Goal: Task Accomplishment & Management: Manage account settings

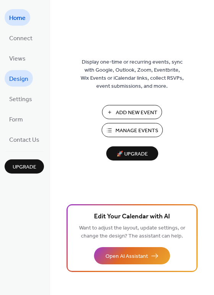
click at [21, 81] on span "Design" at bounding box center [18, 79] width 19 height 12
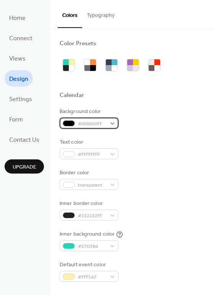
click at [111, 122] on div "#000000FF" at bounding box center [89, 122] width 59 height 11
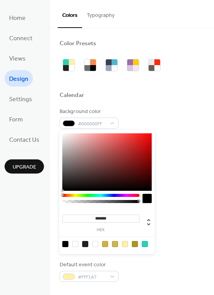
click at [75, 241] on div at bounding box center [75, 244] width 6 height 6
type input "*"
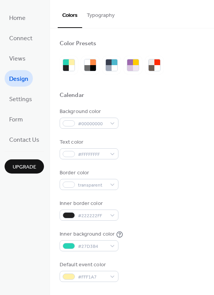
click at [168, 154] on div "Text color #FFFFFFFF" at bounding box center [132, 148] width 145 height 21
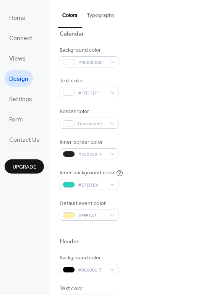
scroll to position [65, 0]
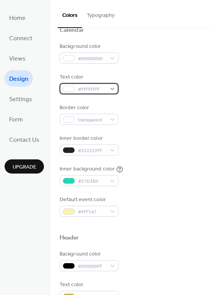
click at [101, 91] on span "#FFFFFFFF" at bounding box center [92, 89] width 28 height 8
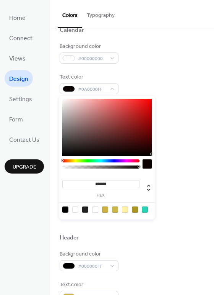
type input "*******"
click at [152, 155] on div at bounding box center [107, 127] width 90 height 57
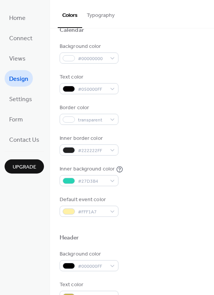
click at [178, 153] on div "Inner border color #222222FF" at bounding box center [132, 144] width 145 height 21
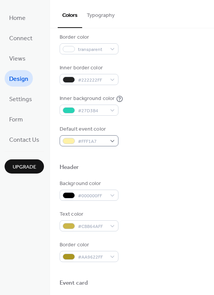
scroll to position [128, 0]
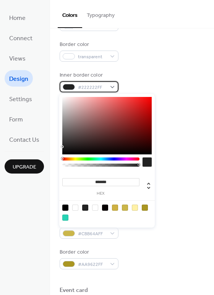
click at [97, 91] on span "#222222FF" at bounding box center [92, 87] width 28 height 8
type input "**"
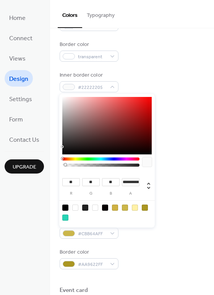
type input "*"
click at [62, 165] on div at bounding box center [100, 164] width 77 height 3
click at [75, 205] on div at bounding box center [75, 207] width 6 height 6
type input "*"
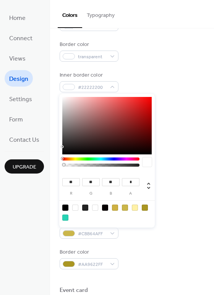
type input "*"
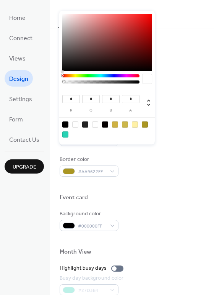
scroll to position [297, 0]
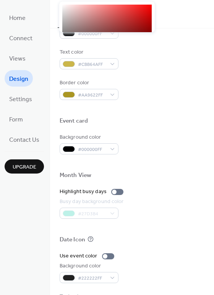
click at [139, 81] on div "Border color #AA9622FF" at bounding box center [132, 89] width 145 height 21
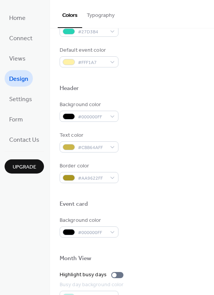
scroll to position [232, 0]
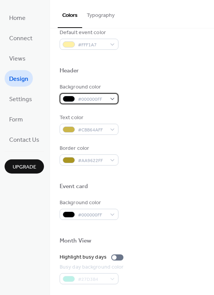
click at [86, 99] on span "#000000FF" at bounding box center [92, 99] width 28 height 8
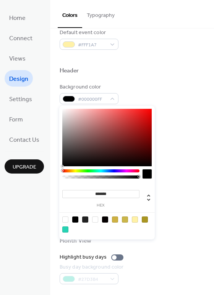
click at [74, 206] on label "hex" at bounding box center [100, 205] width 77 height 4
click at [74, 198] on input "*******" at bounding box center [100, 194] width 77 height 8
click at [169, 195] on div at bounding box center [132, 195] width 145 height 6
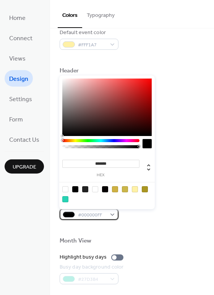
click at [97, 215] on span "#000000FF" at bounding box center [92, 215] width 28 height 8
click at [96, 187] on div at bounding box center [95, 189] width 6 height 6
type input "*******"
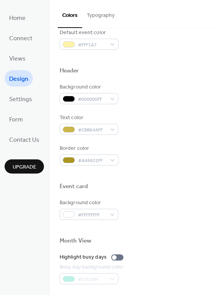
click at [153, 212] on div "Background color #FFFFFFFF" at bounding box center [132, 209] width 145 height 21
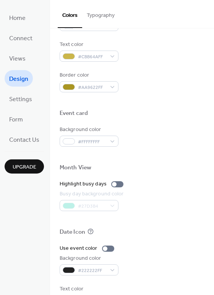
scroll to position [327, 0]
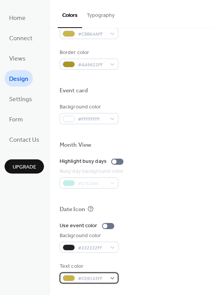
click at [101, 275] on span "#CEB143FF" at bounding box center [92, 278] width 28 height 8
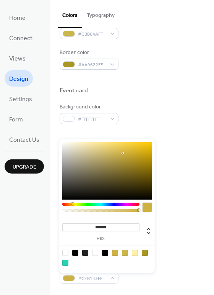
click at [75, 252] on div at bounding box center [75, 252] width 6 height 6
type input "*******"
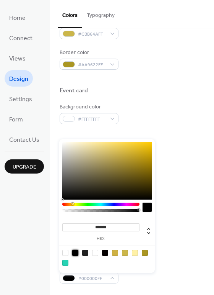
click at [169, 261] on div "Use event color Background color #222222FF Text color #000000FF" at bounding box center [132, 253] width 145 height 62
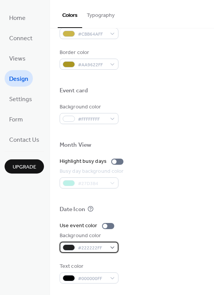
click at [103, 249] on span "#222222FF" at bounding box center [92, 248] width 28 height 8
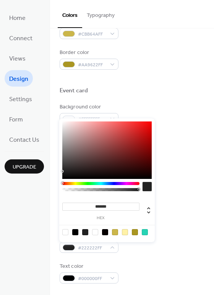
click at [94, 232] on div at bounding box center [95, 232] width 6 height 6
type input "*******"
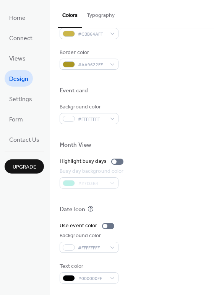
click at [138, 271] on div "Text color #000000FF" at bounding box center [132, 272] width 145 height 21
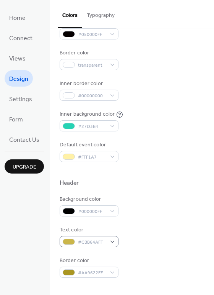
scroll to position [125, 0]
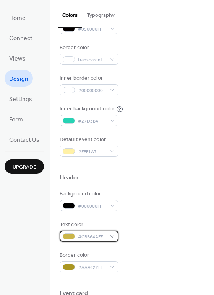
click at [103, 236] on span "#CBB64AFF" at bounding box center [92, 237] width 28 height 8
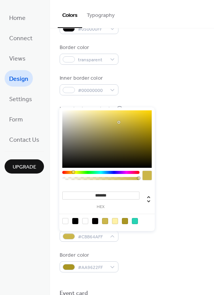
click at [147, 256] on div "Border color #AA9622FF" at bounding box center [132, 261] width 145 height 21
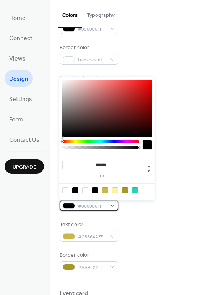
click at [108, 208] on div "#000000FF" at bounding box center [89, 205] width 59 height 11
click at [83, 191] on div at bounding box center [85, 190] width 6 height 6
type input "*******"
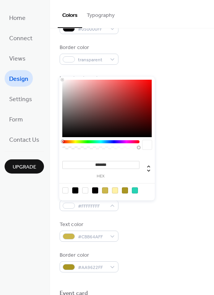
click at [132, 218] on div "Background color #FFFFFFFF Text color #CBB64AFF Border color #AA9622FF" at bounding box center [132, 231] width 145 height 82
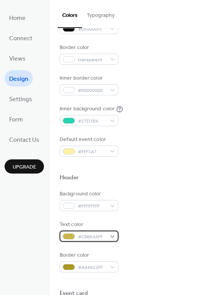
click at [101, 235] on span "#CBB64AFF" at bounding box center [92, 237] width 28 height 8
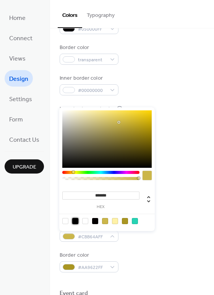
click at [75, 220] on div at bounding box center [75, 221] width 6 height 6
click at [94, 171] on div at bounding box center [100, 172] width 77 height 3
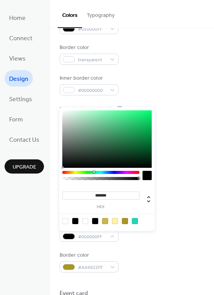
click at [138, 143] on div at bounding box center [107, 138] width 90 height 57
click at [97, 220] on div at bounding box center [95, 221] width 6 height 6
type input "*******"
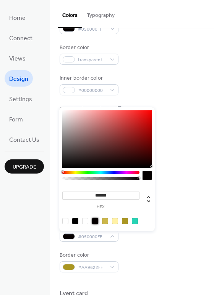
click at [169, 245] on div "Background color #FFFFFFFF Text color #050000FF Border color #AA9622FF" at bounding box center [132, 231] width 145 height 82
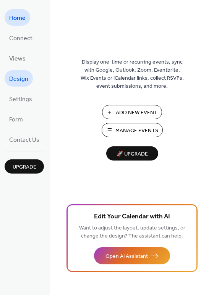
click at [28, 72] on link "Design" at bounding box center [19, 78] width 28 height 16
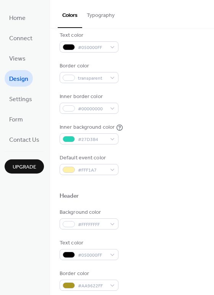
scroll to position [108, 0]
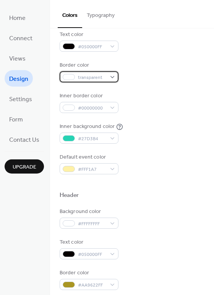
click at [98, 74] on span "transparent" at bounding box center [92, 77] width 28 height 8
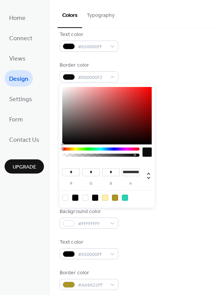
type input "*"
drag, startPoint x: 135, startPoint y: 156, endPoint x: 140, endPoint y: 156, distance: 5.0
click at [140, 156] on div at bounding box center [107, 153] width 90 height 13
click at [164, 106] on div "Inner border color #00000000" at bounding box center [132, 102] width 145 height 21
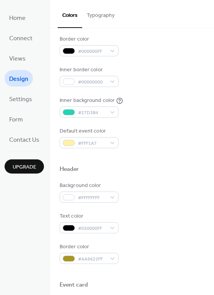
scroll to position [145, 0]
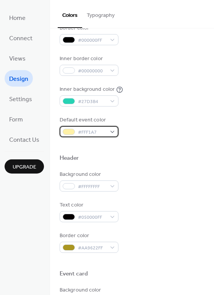
click at [104, 132] on span "#FFF1A7" at bounding box center [92, 132] width 28 height 8
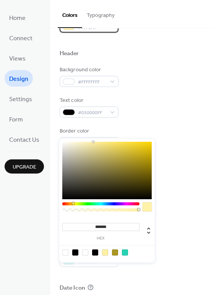
scroll to position [259, 0]
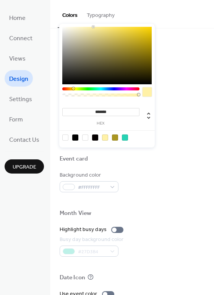
click at [95, 138] on div at bounding box center [95, 137] width 6 height 6
type input "*******"
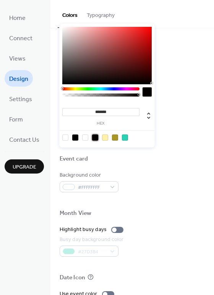
click at [186, 129] on div "Border color #AA9622FF" at bounding box center [132, 127] width 145 height 21
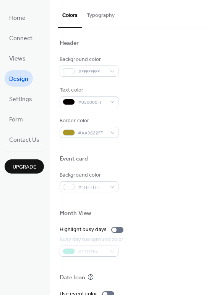
scroll to position [252, 0]
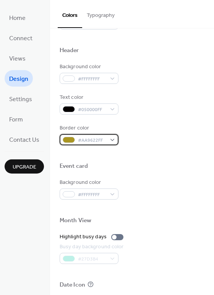
click at [99, 139] on span "#AA9622FF" at bounding box center [92, 140] width 28 height 8
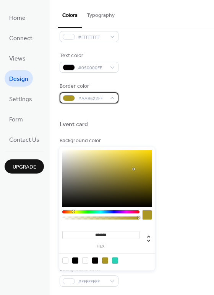
scroll to position [269, 0]
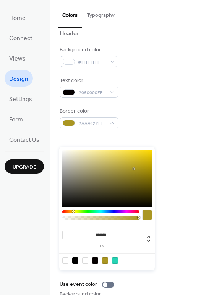
click at [95, 261] on div at bounding box center [95, 260] width 6 height 6
type input "*******"
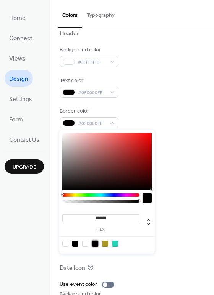
click at [150, 261] on div at bounding box center [132, 255] width 145 height 17
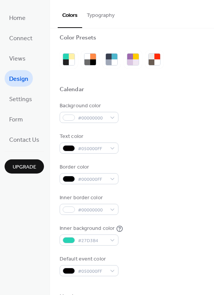
scroll to position [0, 0]
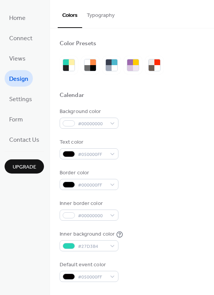
click at [93, 22] on button "Typography" at bounding box center [100, 13] width 37 height 27
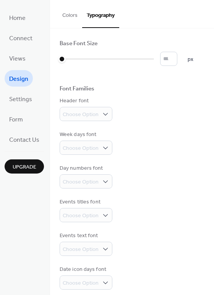
click at [70, 18] on button "Colors" at bounding box center [70, 13] width 24 height 27
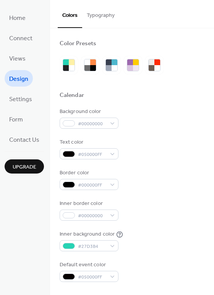
click at [93, 15] on button "Typography" at bounding box center [100, 13] width 37 height 27
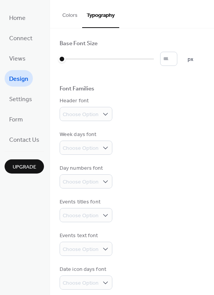
click at [71, 16] on button "Colors" at bounding box center [70, 13] width 24 height 27
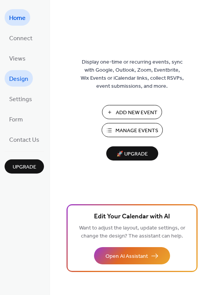
click at [12, 84] on span "Design" at bounding box center [18, 79] width 19 height 12
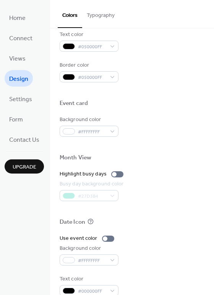
scroll to position [327, 0]
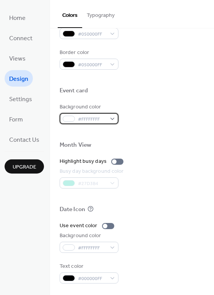
click at [106, 119] on div "#FFFFFFFF" at bounding box center [89, 118] width 59 height 11
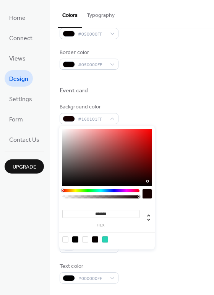
type input "*******"
click at [151, 181] on div at bounding box center [107, 157] width 90 height 57
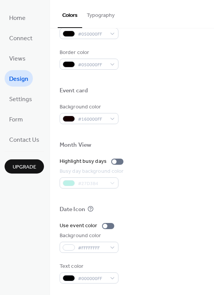
click at [186, 160] on div "Highlight busy days" at bounding box center [132, 161] width 145 height 8
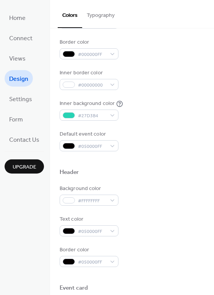
scroll to position [125, 0]
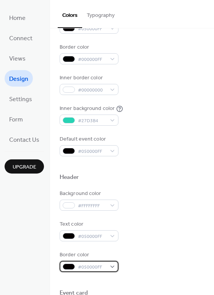
click at [100, 266] on span "#050000FF" at bounding box center [92, 267] width 28 height 8
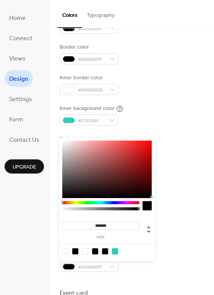
click at [83, 248] on div at bounding box center [85, 251] width 6 height 6
type input "*******"
click at [168, 269] on div "Border color #FFFFFFFF" at bounding box center [132, 261] width 145 height 21
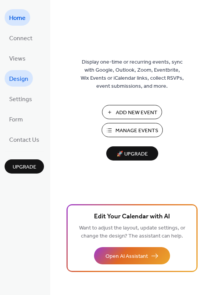
click at [23, 76] on span "Design" at bounding box center [18, 79] width 19 height 12
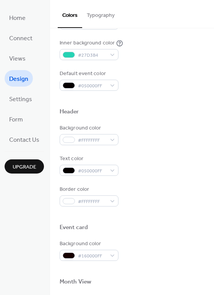
scroll to position [190, 0]
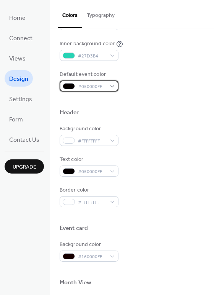
click at [86, 89] on span "#050000FF" at bounding box center [92, 87] width 28 height 8
click at [179, 113] on div "Header" at bounding box center [132, 114] width 145 height 10
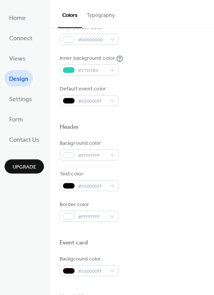
scroll to position [194, 0]
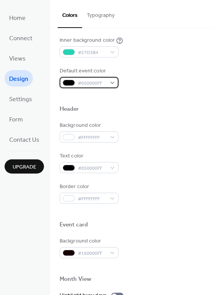
click at [93, 85] on span "#050000FF" at bounding box center [92, 83] width 28 height 8
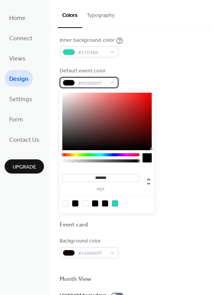
scroll to position [196, 0]
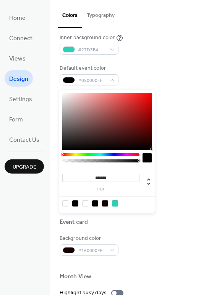
click at [67, 202] on div at bounding box center [65, 203] width 6 height 6
type input "*"
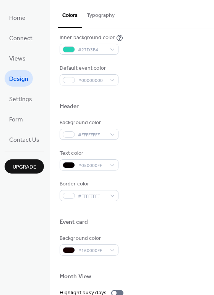
click at [150, 237] on div "Background color #160000FF" at bounding box center [132, 244] width 145 height 21
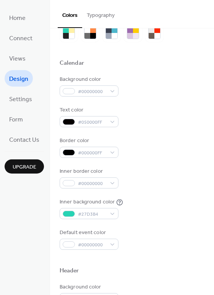
scroll to position [24, 0]
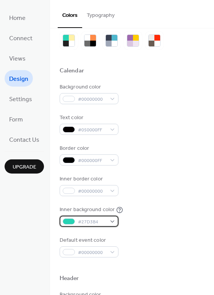
click at [107, 224] on div "#27D3B4" at bounding box center [89, 220] width 59 height 11
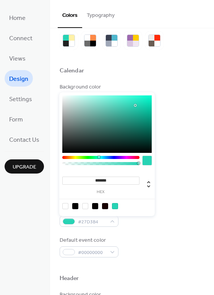
click at [85, 205] on div at bounding box center [85, 206] width 6 height 6
type input "*******"
click at [148, 228] on div "Background color #00000000 Text color #050000FF Border color #000000FF Inner bo…" at bounding box center [132, 170] width 145 height 174
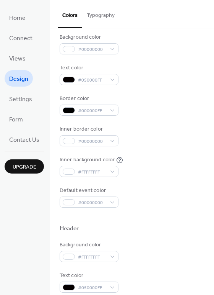
scroll to position [70, 0]
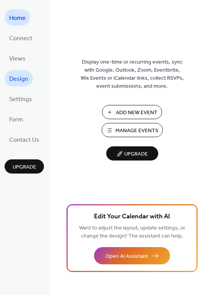
click at [14, 80] on span "Design" at bounding box center [18, 79] width 19 height 12
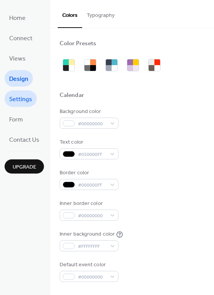
click at [26, 99] on span "Settings" at bounding box center [20, 99] width 23 height 12
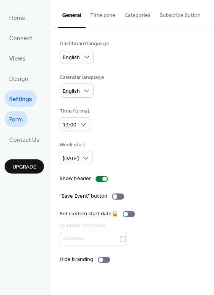
click at [20, 119] on span "Form" at bounding box center [16, 120] width 14 height 12
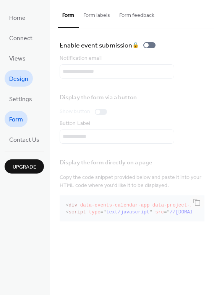
click at [20, 83] on span "Design" at bounding box center [18, 79] width 19 height 12
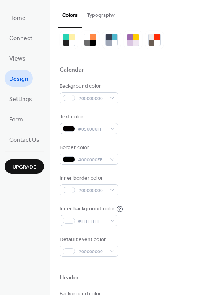
scroll to position [23, 0]
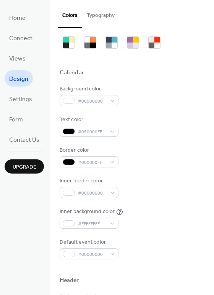
click at [92, 18] on button "Typography" at bounding box center [100, 13] width 37 height 27
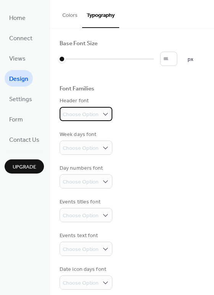
click at [90, 114] on span "Choose Option" at bounding box center [81, 115] width 36 height 8
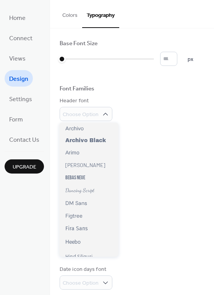
click at [148, 111] on div "Header font Choose Option" at bounding box center [132, 109] width 145 height 24
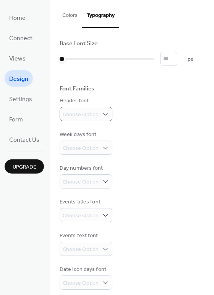
scroll to position [40, 0]
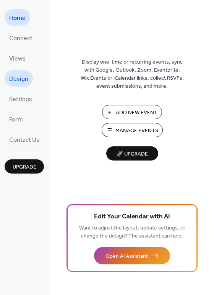
click at [13, 77] on span "Design" at bounding box center [18, 79] width 19 height 12
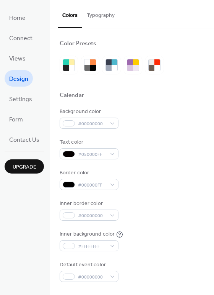
click at [95, 21] on button "Typography" at bounding box center [100, 13] width 37 height 27
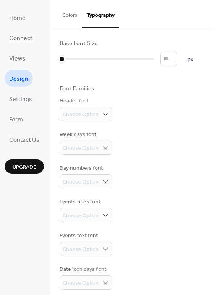
click at [73, 18] on button "Colors" at bounding box center [70, 13] width 24 height 27
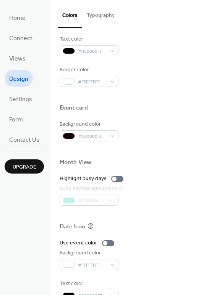
scroll to position [327, 0]
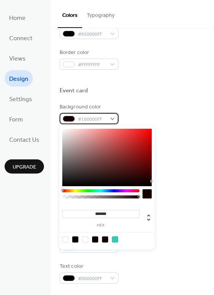
click at [100, 121] on span "#160000FF" at bounding box center [92, 119] width 28 height 8
click at [162, 183] on div "Busy day background color #27D3B4" at bounding box center [132, 177] width 145 height 21
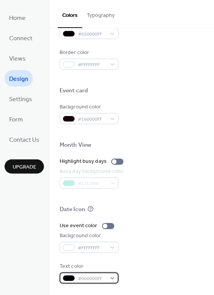
click at [98, 276] on span "#000000FF" at bounding box center [92, 278] width 28 height 8
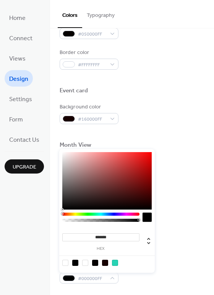
click at [116, 259] on div at bounding box center [115, 262] width 6 height 6
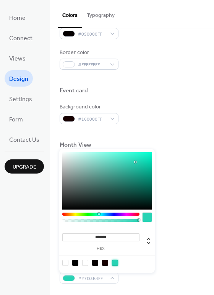
type input "**"
type input "**********"
click at [134, 220] on div at bounding box center [101, 219] width 75 height 3
type input "***"
click at [93, 213] on div at bounding box center [100, 213] width 77 height 3
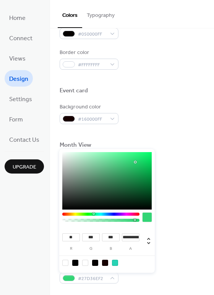
type input "*"
type input "***"
type input "**"
click at [146, 178] on div at bounding box center [107, 180] width 90 height 57
click at [171, 183] on div "Busy day background color #27D3B4" at bounding box center [132, 177] width 145 height 21
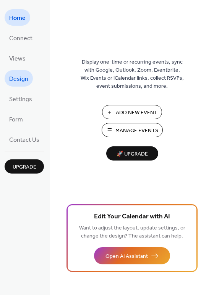
click at [23, 81] on span "Design" at bounding box center [18, 79] width 19 height 12
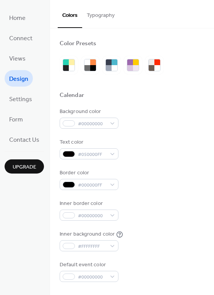
click at [103, 12] on button "Typography" at bounding box center [100, 13] width 37 height 27
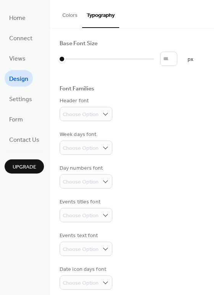
click at [70, 16] on button "Colors" at bounding box center [70, 13] width 24 height 27
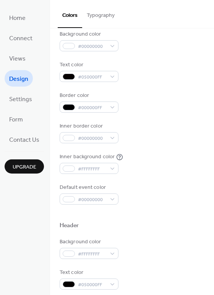
scroll to position [327, 0]
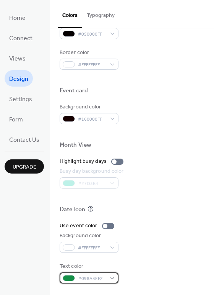
click at [109, 282] on div "#098A3EF2" at bounding box center [89, 277] width 59 height 11
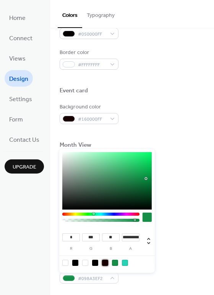
click at [105, 262] on div at bounding box center [105, 262] width 6 height 6
type input "**"
type input "*"
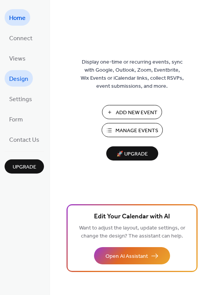
click at [27, 79] on span "Design" at bounding box center [18, 79] width 19 height 12
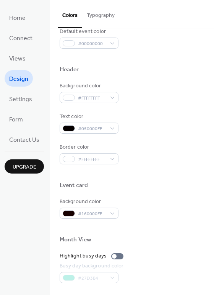
scroll to position [249, 0]
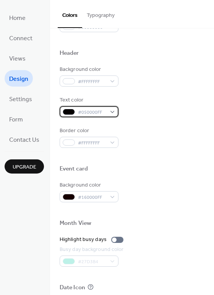
click at [99, 112] on span "#050000FF" at bounding box center [92, 112] width 28 height 8
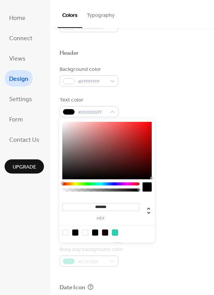
click at [96, 159] on div at bounding box center [107, 150] width 90 height 57
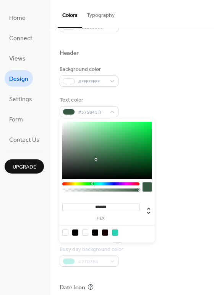
click at [92, 184] on div at bounding box center [100, 183] width 77 height 3
type input "*******"
drag, startPoint x: 137, startPoint y: 160, endPoint x: 146, endPoint y: 154, distance: 10.2
click at [146, 154] on div at bounding box center [107, 150] width 90 height 57
